Goal: Task Accomplishment & Management: Complete application form

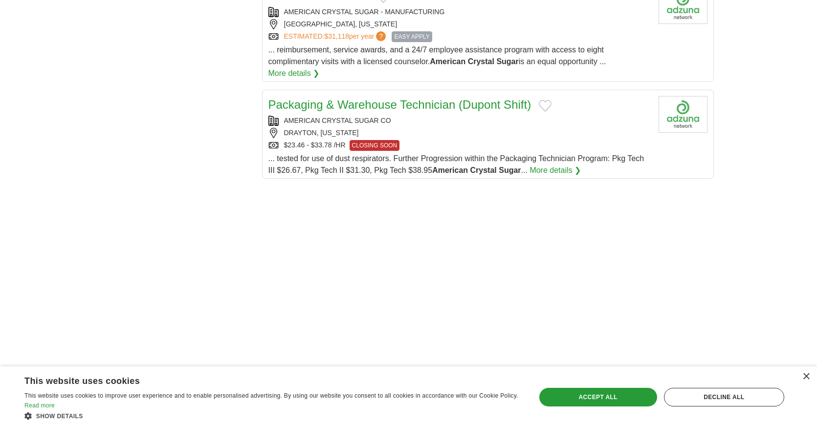
scroll to position [1088, 0]
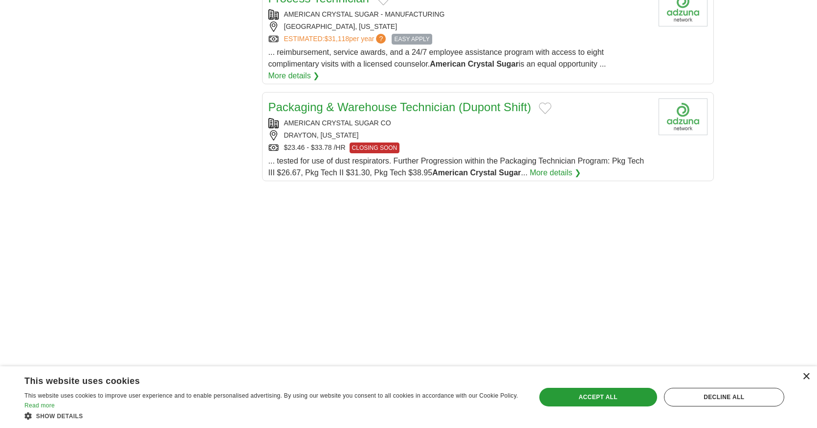
click at [807, 378] on div "×" at bounding box center [806, 376] width 7 height 7
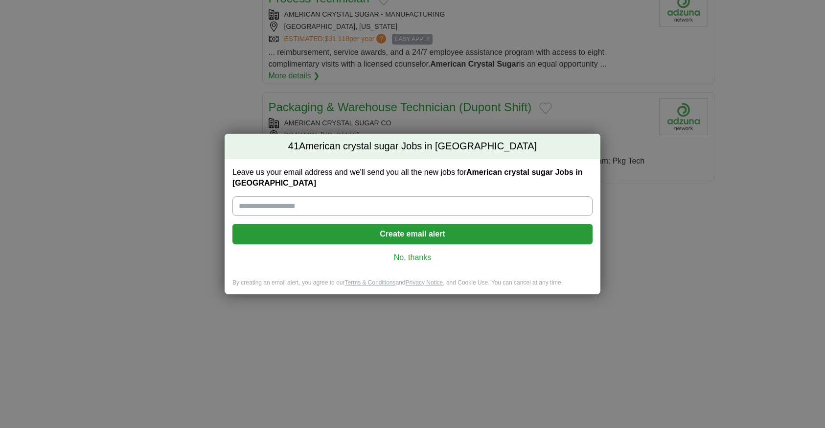
click at [415, 257] on link "No, thanks" at bounding box center [412, 257] width 344 height 11
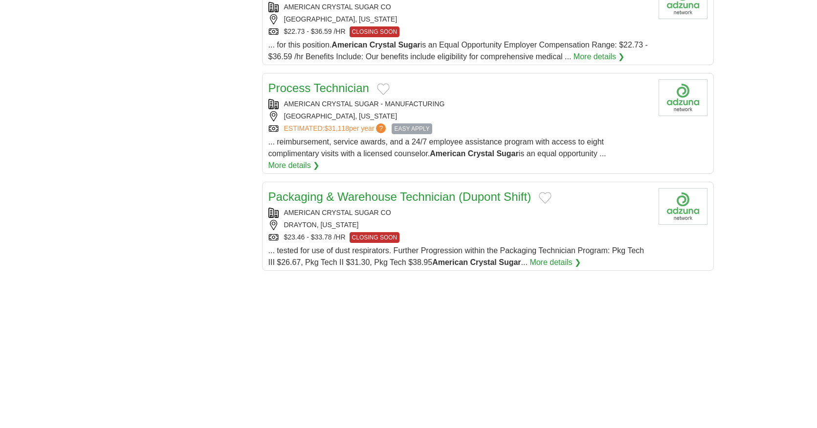
scroll to position [978, 0]
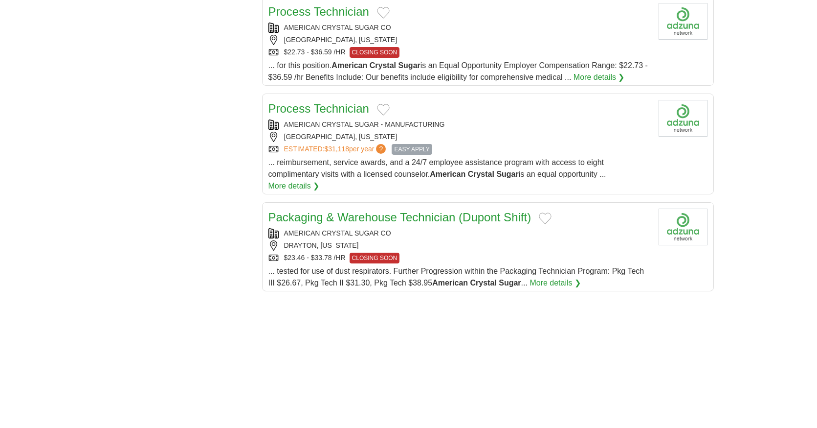
click at [407, 211] on link "Packaging & Warehouse Technician (Dupont Shift)" at bounding box center [400, 216] width 263 height 13
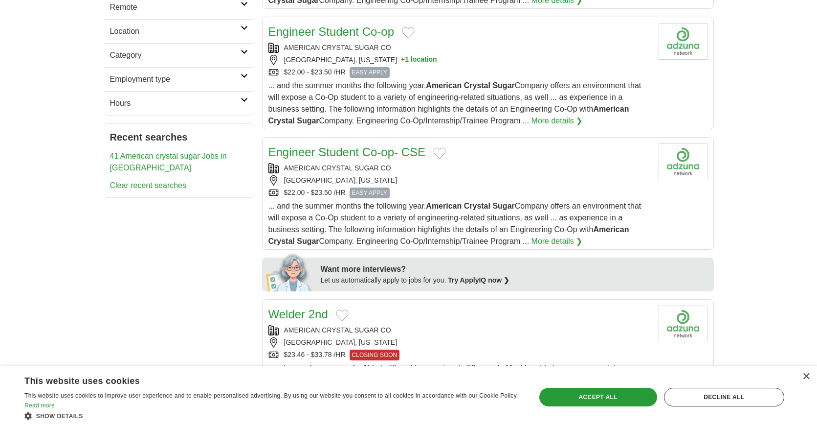
scroll to position [232, 0]
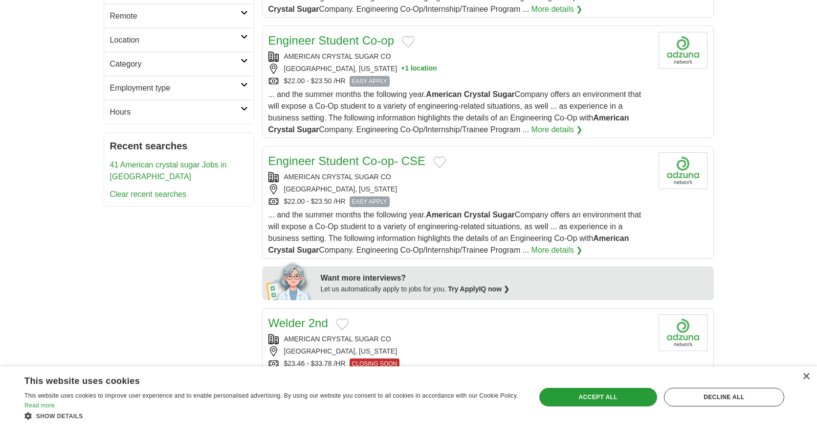
click at [370, 82] on span "EASY APPLY" at bounding box center [370, 81] width 40 height 11
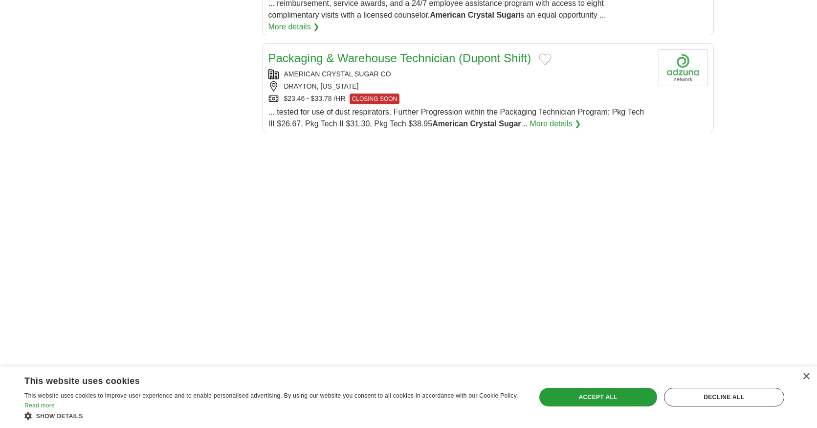
scroll to position [1125, 0]
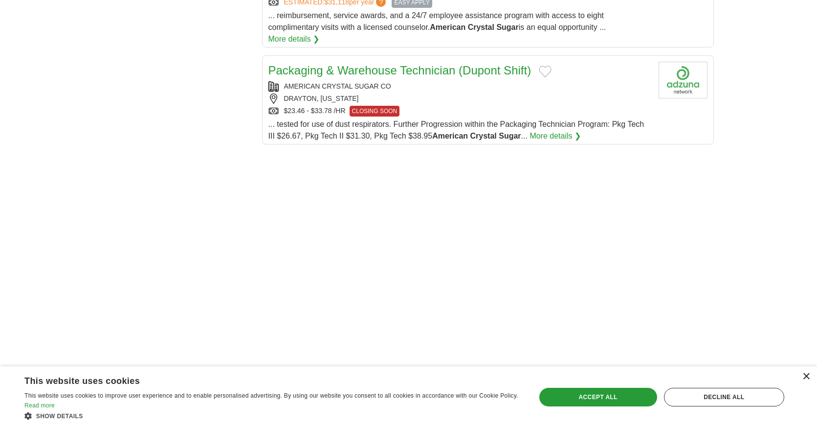
click at [808, 373] on div "×" at bounding box center [806, 376] width 7 height 7
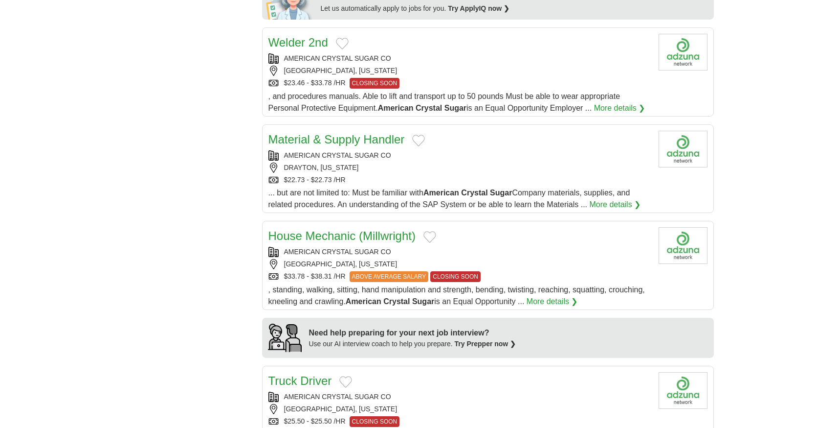
scroll to position [514, 0]
click at [453, 274] on span "CLOSING SOON" at bounding box center [455, 275] width 50 height 11
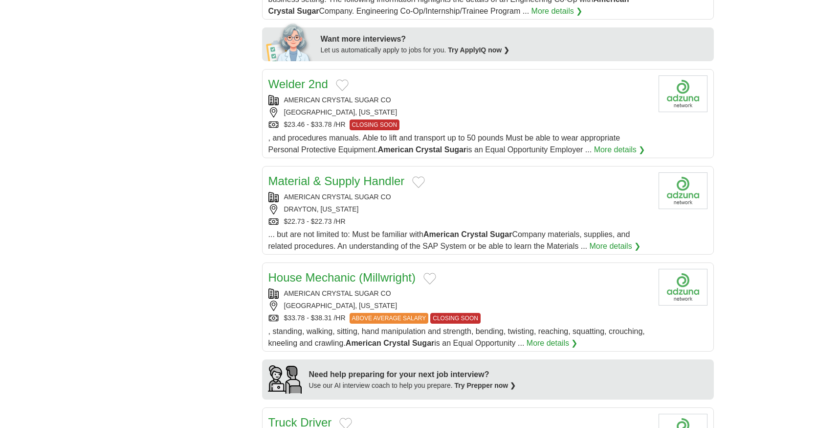
scroll to position [489, 0]
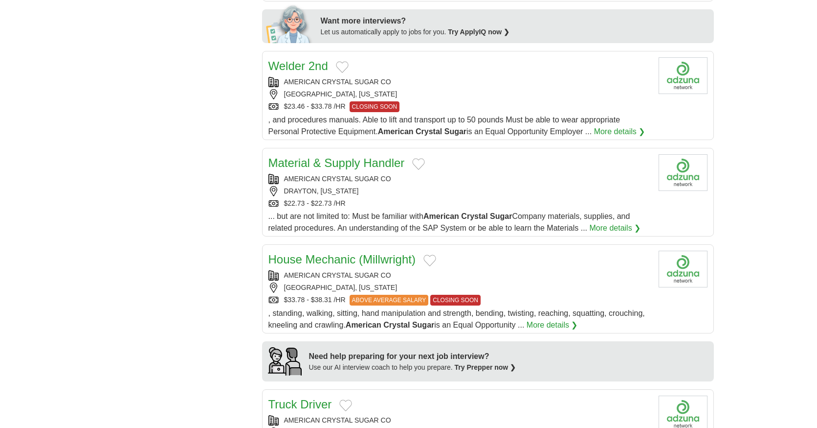
click at [339, 163] on link "Material & Supply Handler" at bounding box center [337, 162] width 136 height 13
